Goal: Task Accomplishment & Management: Complete application form

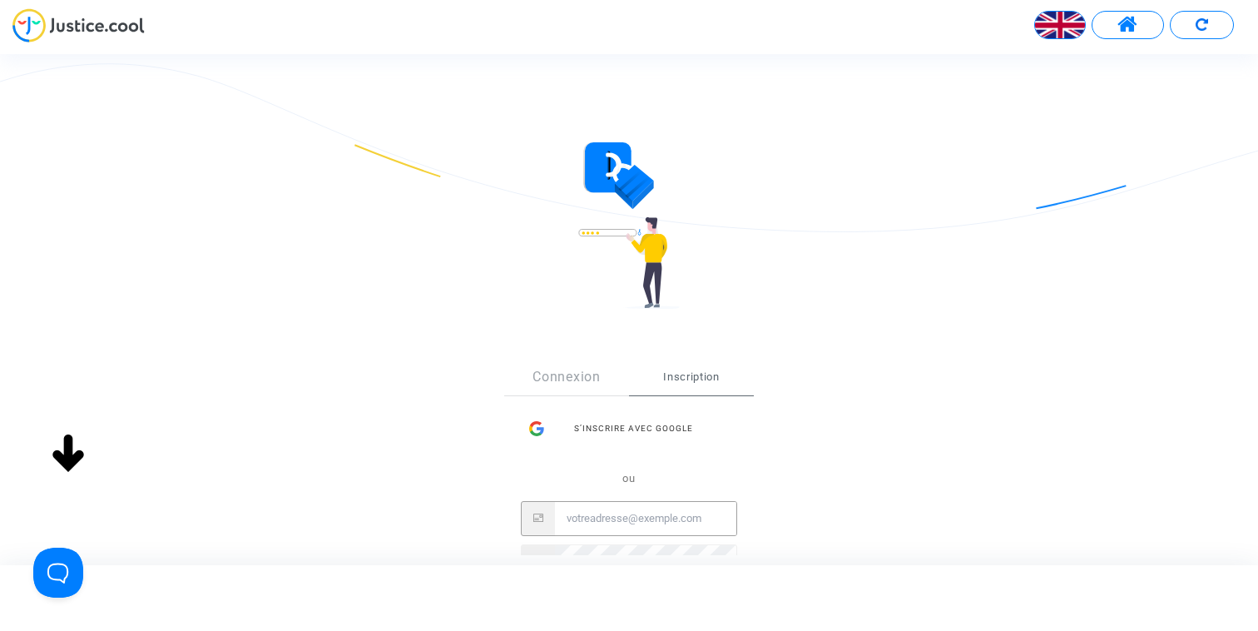
click at [649, 467] on div "S’inscrire avec Google ou" at bounding box center [629, 495] width 216 height 166
click at [543, 313] on form "Sign Up Connexion Inscription S’inscrire avec Google ou Inscription" at bounding box center [629, 413] width 566 height 542
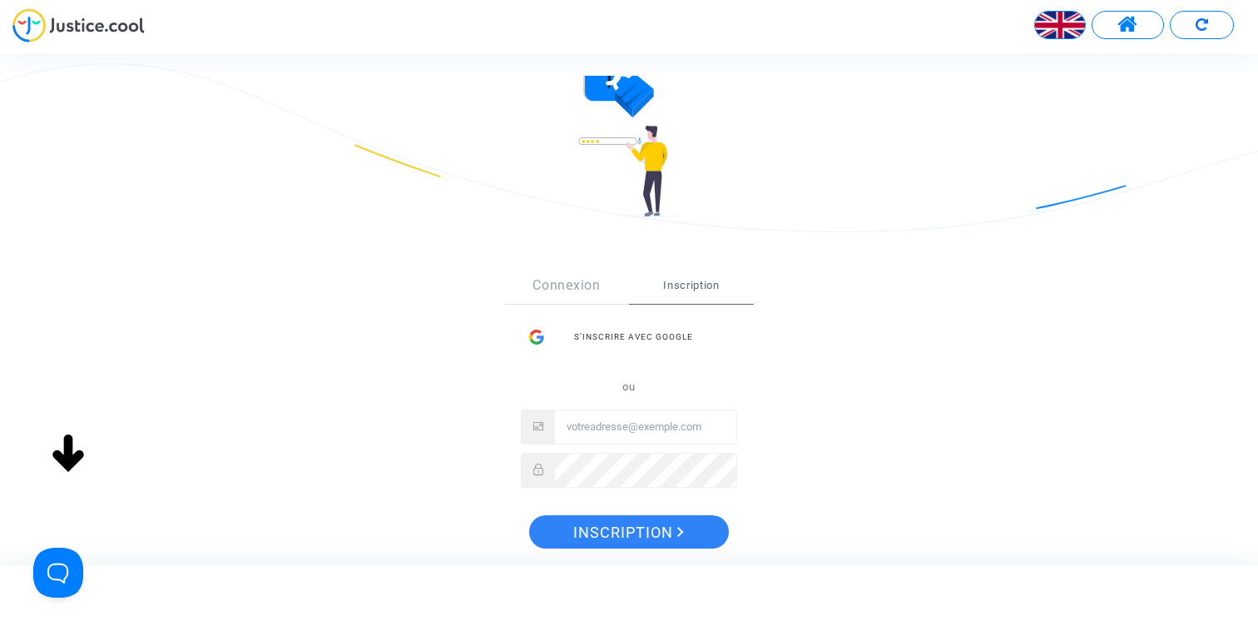
scroll to position [93, 0]
click at [641, 430] on input "Email" at bounding box center [645, 425] width 181 height 33
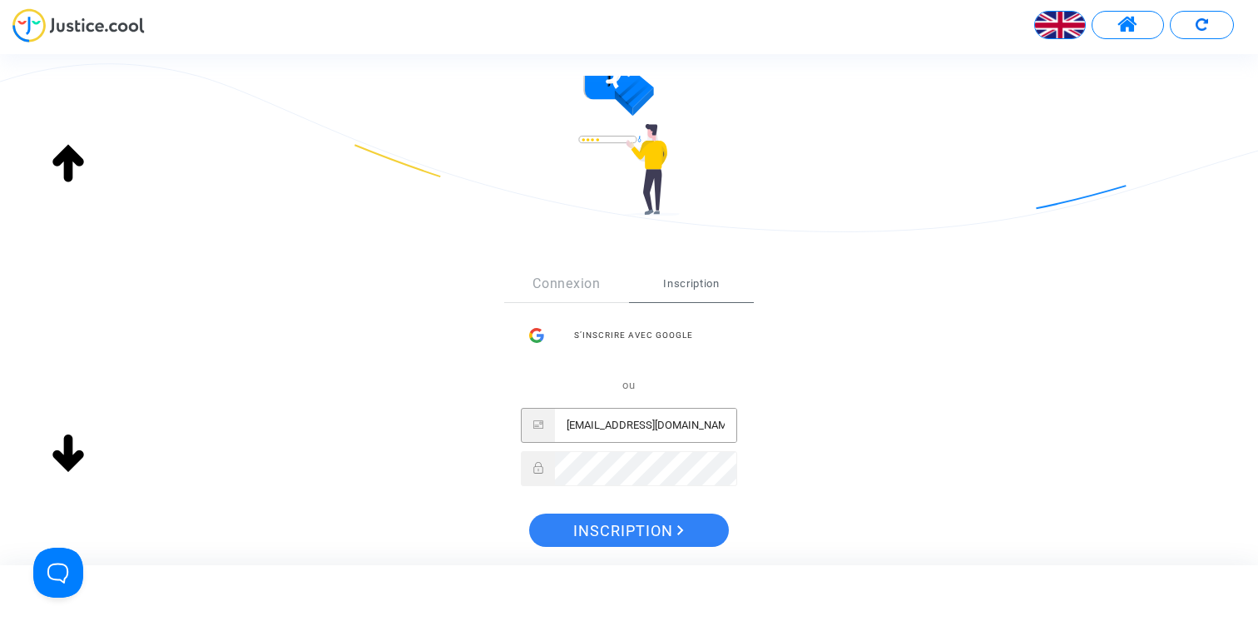
type input "[EMAIL_ADDRESS][DOMAIN_NAME]"
click at [627, 515] on span "Inscription" at bounding box center [628, 531] width 111 height 35
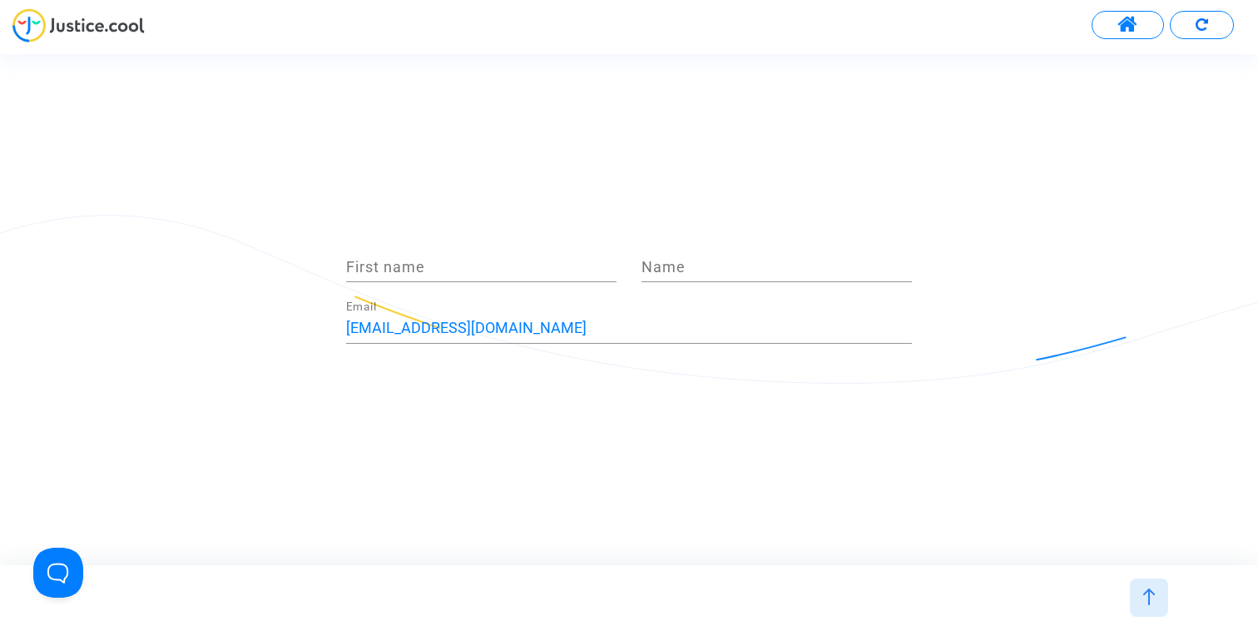
click at [459, 270] on input "First name" at bounding box center [481, 267] width 270 height 17
type input "Vanja"
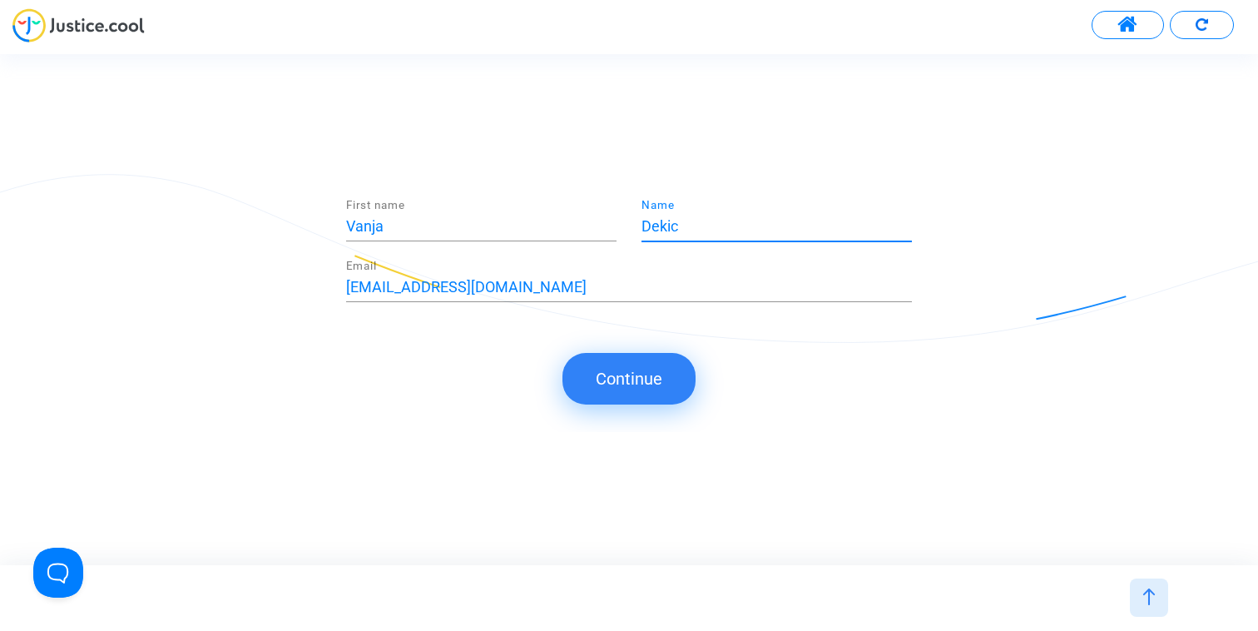
type input "Dekic"
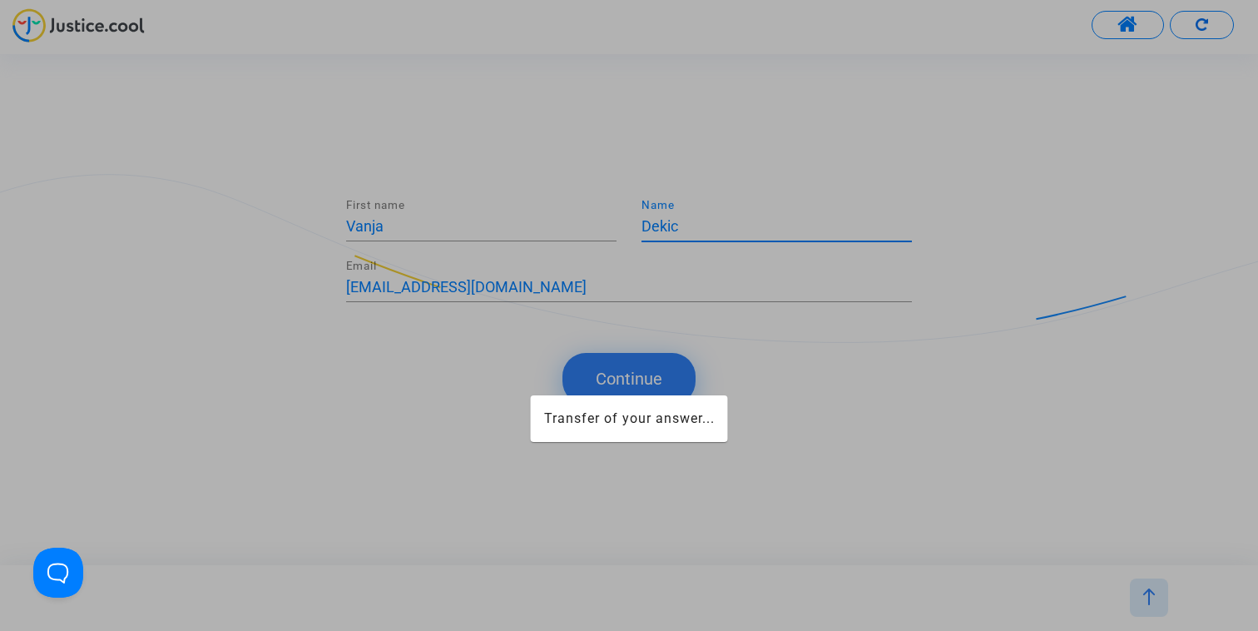
click at [567, 345] on div at bounding box center [629, 315] width 1258 height 631
click at [578, 358] on div at bounding box center [629, 315] width 1258 height 631
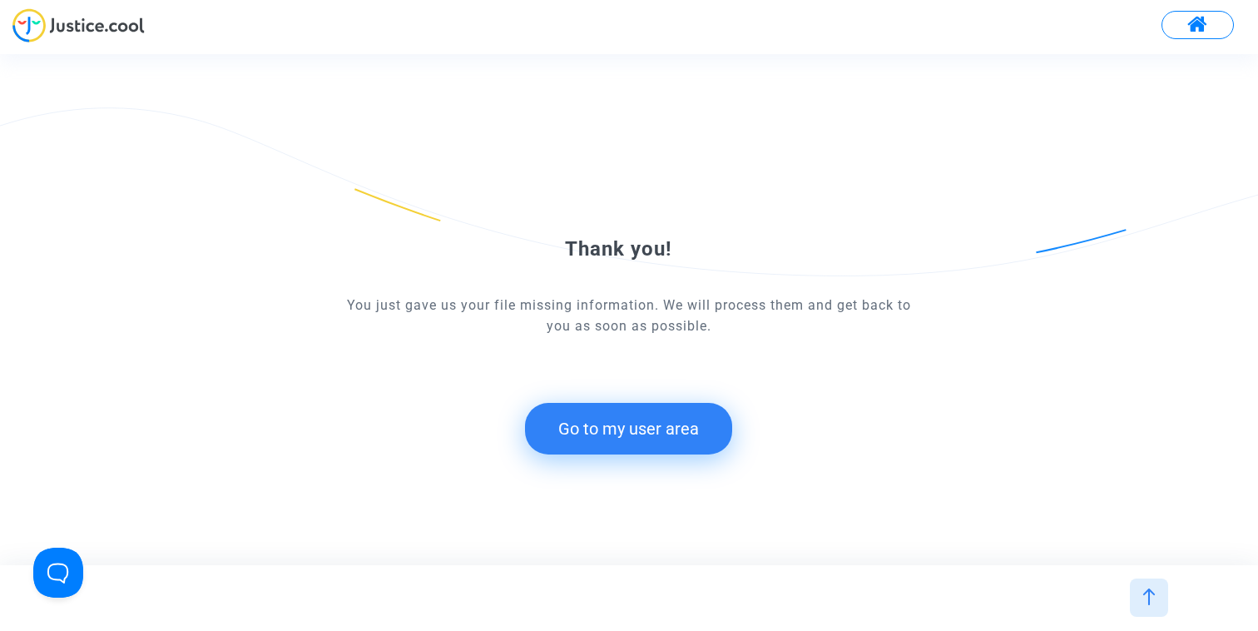
click at [624, 442] on button "Go to my user area" at bounding box center [628, 429] width 207 height 52
click at [108, 27] on img at bounding box center [78, 25] width 132 height 34
